Goal: Contribute content: Add original content to the website for others to see

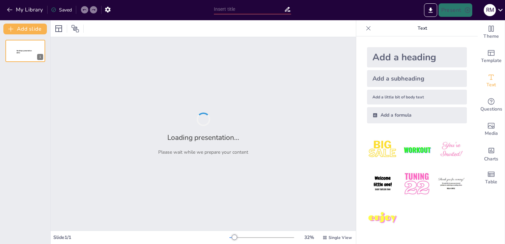
type input "Insieme nello Sport: Promuovere l'Inclusione Attraverso la Ginnastica"
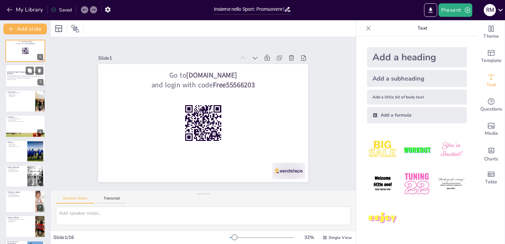
click at [28, 78] on p "Presentazione dell'evento inclusivo "Ginnastica per Tutti!" organizzato dalla S…" at bounding box center [25, 77] width 36 height 4
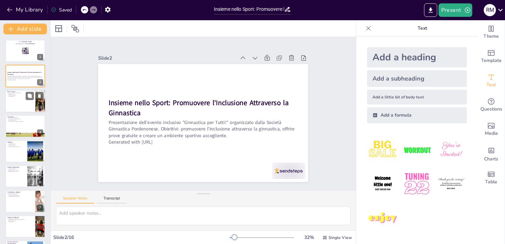
click at [24, 102] on div at bounding box center [25, 101] width 40 height 23
checkbox input "true"
type textarea "La pianificazione della data e della durata è cruciale per garantire la parteci…"
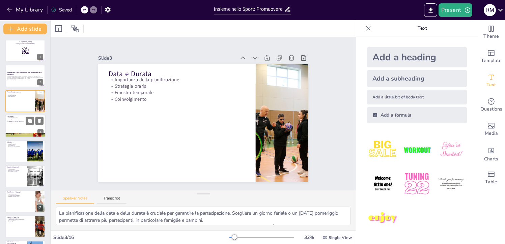
click at [5, 127] on div "Destinatari Target di partecipazione Coinvolgimento delle famiglie Inclusione d…" at bounding box center [25, 126] width 40 height 23
checkbox input "true"
type textarea "Identificare il target di partecipazione è essenziale. I bambini e i ragazzi co…"
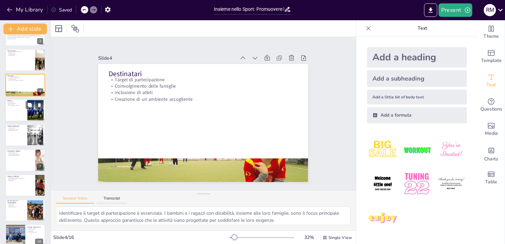
click at [11, 111] on div at bounding box center [25, 110] width 40 height 23
checkbox input "true"
type textarea "Offrire una prova gratuita è un modo efficace per attrarre nuovi partecipanti. …"
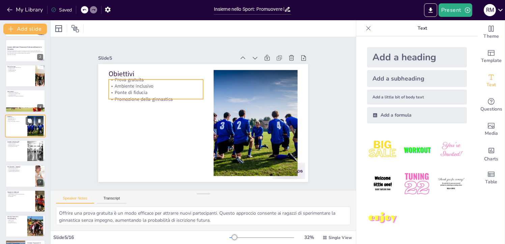
click at [23, 123] on div at bounding box center [25, 126] width 40 height 23
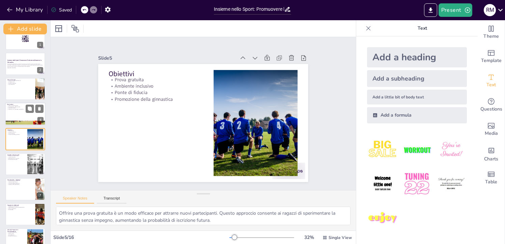
checkbox input "true"
type textarea "La promozione istituzionale è fondamentale per il successo dell'evento. Essere …"
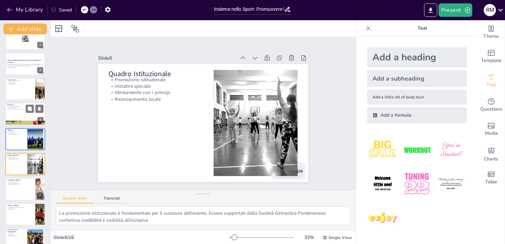
checkbox input "true"
type textarea "La collaborazione con enti locali e associazioni è fondamentale. Questi partner…"
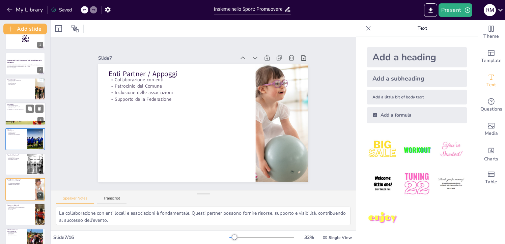
checkbox input "true"
type textarea "Fornire gadget ai partecipanti è un modo per rendere l'evento memorabile. I gad…"
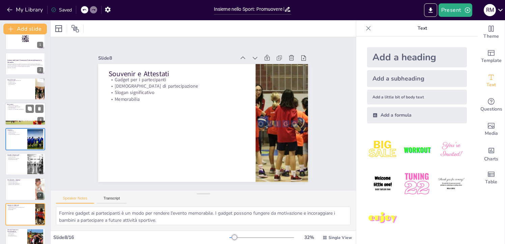
checkbox input "true"
type textarea "La collaborazione con enti locali e associazioni è fondamentale. Questi partner…"
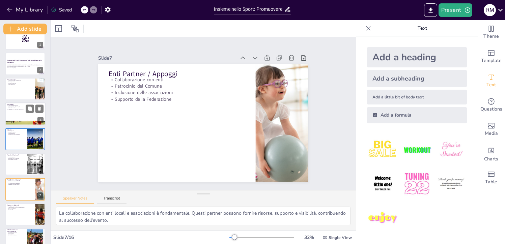
checkbox input "true"
type textarea "Fornire gadget ai partecipanti è un modo per rendere l'evento memorabile. I gad…"
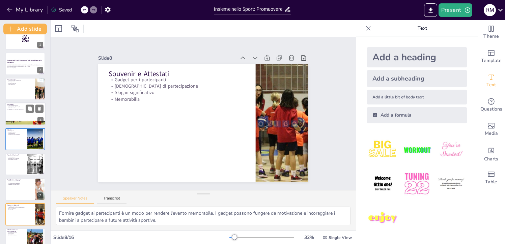
checkbox input "true"
type textarea "La collaborazione con enti locali e associazioni è fondamentale. Questi partner…"
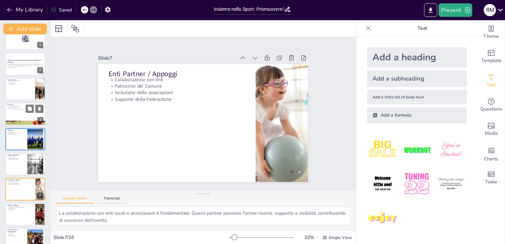
checkbox input "true"
type textarea "Fornire gadget ai partecipanti è un modo per rendere l'evento memorabile. I gad…"
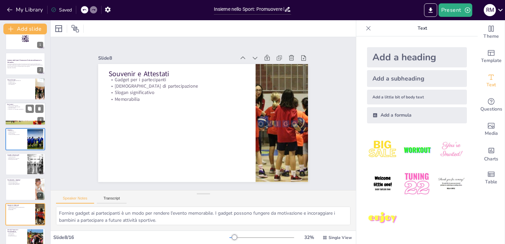
checkbox input "true"
type textarea "La struttura dell'evento è progettata per massimizzare il coinvolgimento. Ogni …"
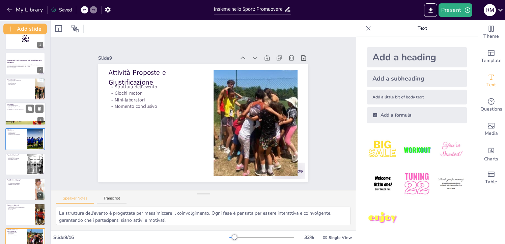
checkbox input "true"
type textarea "La divisione in piccoli gruppi è cruciale. Questo approccio consente di persona…"
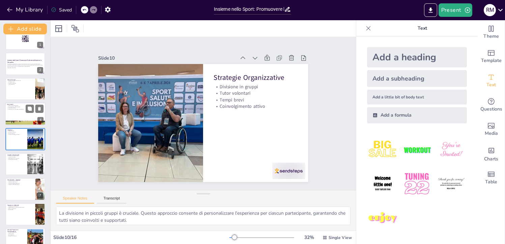
checkbox input "true"
type textarea "Le risorse umane sono fondamentali. Avere insegnanti e volontari ben preparati …"
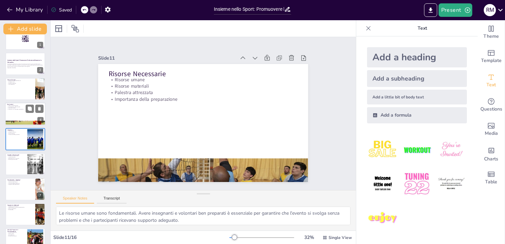
checkbox input "true"
type textarea "Il coinvolgimento attivo è un indicatore chiave di successo. Vogliamo che i par…"
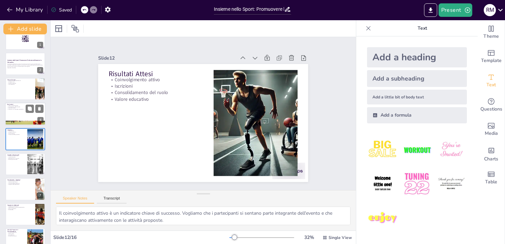
checkbox input "true"
type textarea "La locandina è un mezzo essenziale di comunicazione. Deve essere chiara e accat…"
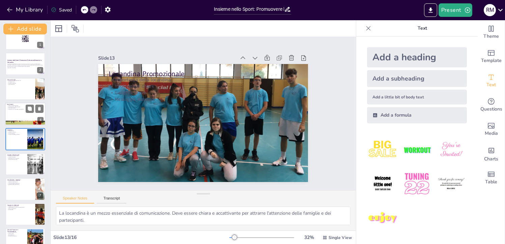
checkbox input "true"
type textarea "Il coinvolgimento attivo è un indicatore chiave di successo. Vogliamo che i par…"
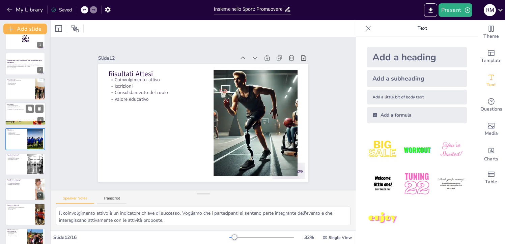
checkbox input "true"
type textarea "La locandina è un mezzo essenziale di comunicazione. Deve essere chiara e accat…"
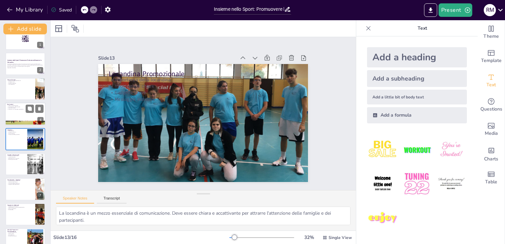
checkbox input "true"
type textarea "L'obiettivo principale dell'evento è promuovere l'inclusione nello sport, come …"
checkbox input "true"
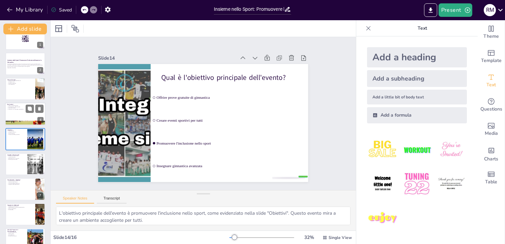
checkbox input "true"
type textarea "La locandina è un mezzo essenziale di comunicazione. Deve essere chiara e accat…"
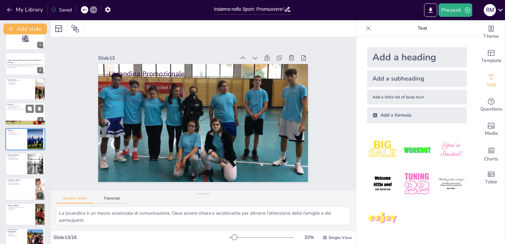
checkbox input "true"
type textarea "L'obiettivo principale dell'evento è promuovere l'inclusione nello sport, come …"
checkbox input "true"
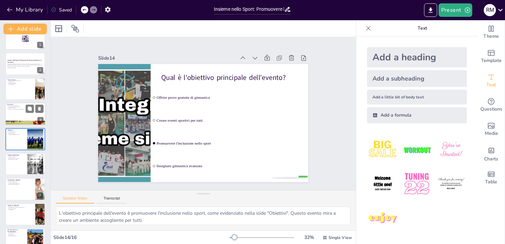
checkbox input "true"
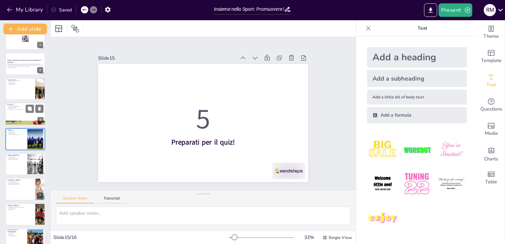
checkbox input "true"
type textarea "L'obiettivo principale dell'evento è promuovere l'inclusione nello sport, come …"
checkbox input "true"
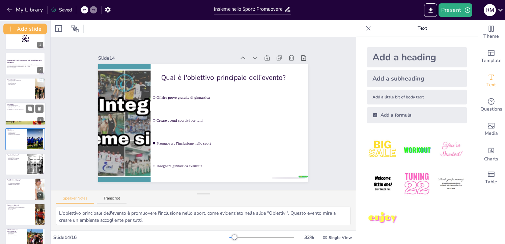
checkbox input "true"
type textarea "La locandina è un mezzo essenziale di comunicazione. Deve essere chiara e accat…"
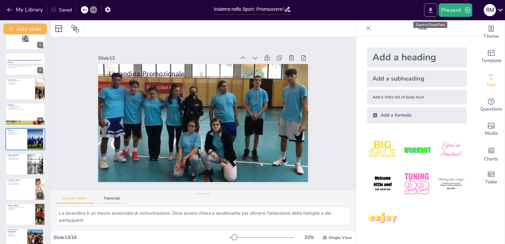
click at [427, 4] on button "Export to PowerPoint" at bounding box center [430, 9] width 13 height 13
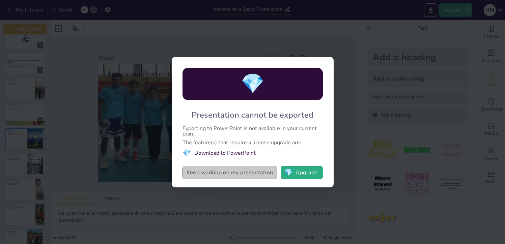
click at [235, 173] on button "Keep working on my presentation" at bounding box center [229, 172] width 95 height 13
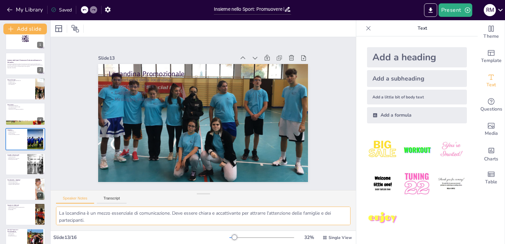
click at [144, 219] on textarea "La locandina è un mezzo essenziale di comunicazione. Deve essere chiara e accat…" at bounding box center [203, 216] width 294 height 19
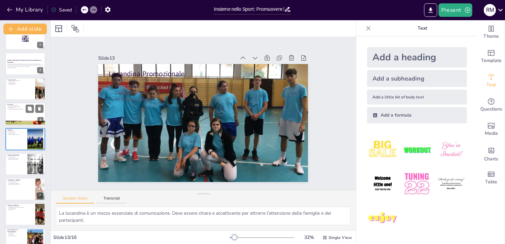
click at [30, 113] on div at bounding box center [25, 114] width 40 height 23
checkbox input "true"
type textarea "Identificare il target di partecipazione è essenziale. I bambini e i ragazzi co…"
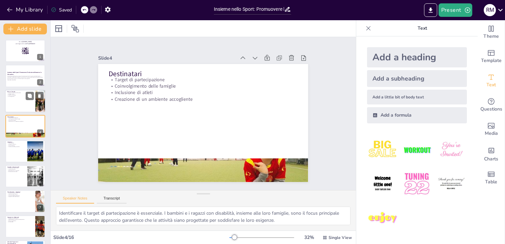
click at [19, 105] on div at bounding box center [25, 101] width 40 height 23
checkbox input "true"
type textarea "La pianificazione della data e della durata è cruciale per garantire la parteci…"
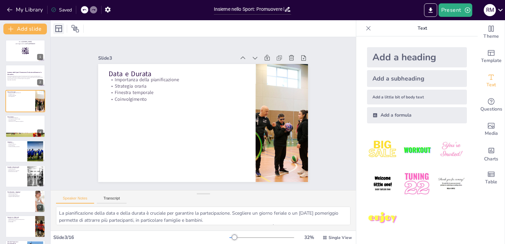
click at [61, 27] on icon at bounding box center [59, 29] width 8 height 8
click at [22, 53] on rect at bounding box center [22, 53] width 1 height 1
checkbox input "true"
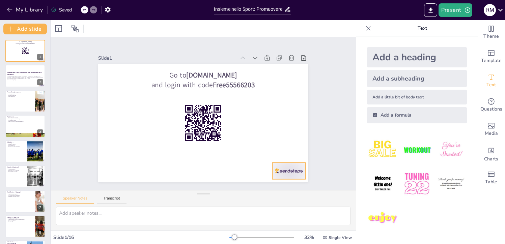
click at [289, 167] on div at bounding box center [289, 171] width 33 height 17
click at [319, 164] on div "Slide 1 Go to [DOMAIN_NAME] and login with code Free55566203 Slide 2 Insieme ne…" at bounding box center [203, 113] width 248 height 137
click at [22, 70] on div at bounding box center [25, 76] width 40 height 23
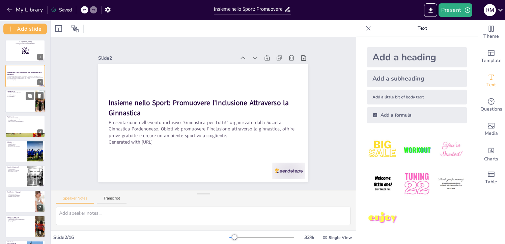
click at [21, 103] on div at bounding box center [25, 101] width 40 height 23
checkbox input "true"
type textarea "La pianificazione della data e della durata è cruciale per garantire la parteci…"
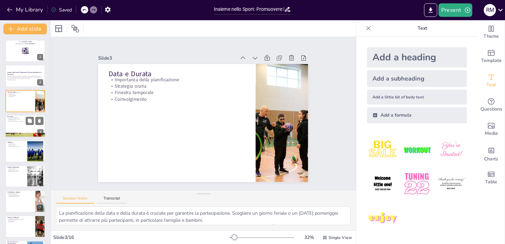
click at [22, 129] on div at bounding box center [25, 126] width 40 height 23
checkbox input "true"
type textarea "Identificare il target di partecipazione è essenziale. I bambini e i ragazzi co…"
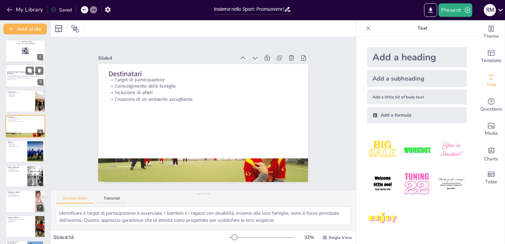
click at [18, 74] on p "Insieme nello Sport: Promuovere l'Inclusione Attraverso la Ginnastica" at bounding box center [25, 73] width 36 height 4
checkbox input "true"
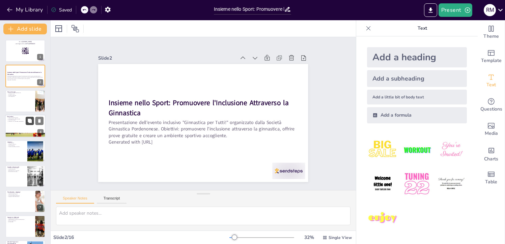
checkbox input "true"
click at [31, 119] on icon at bounding box center [30, 121] width 4 height 4
type textarea "Identificare il target di partecipazione è essenziale. I bambini e i ragazzi co…"
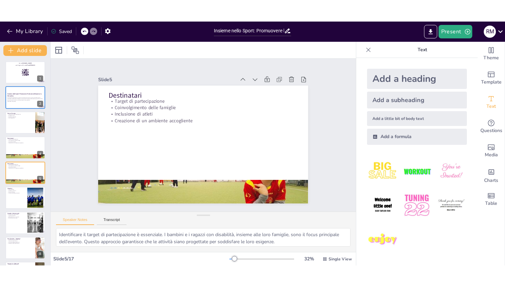
scroll to position [12, 0]
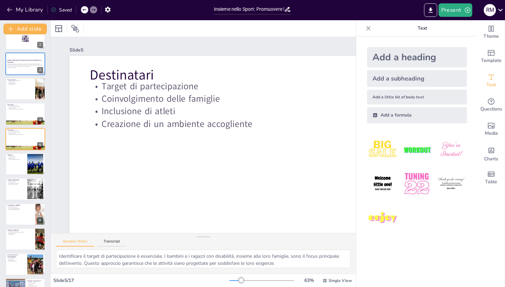
checkbox input "true"
